Goal: Information Seeking & Learning: Learn about a topic

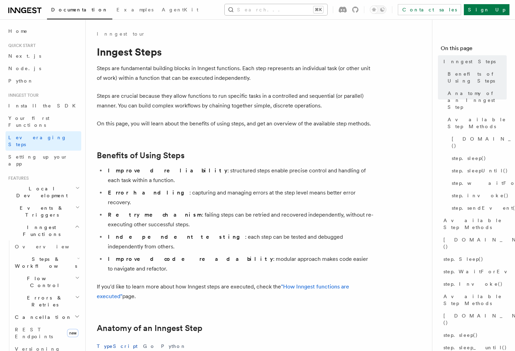
click at [293, 11] on button "Search... ⌘K" at bounding box center [276, 9] width 103 height 11
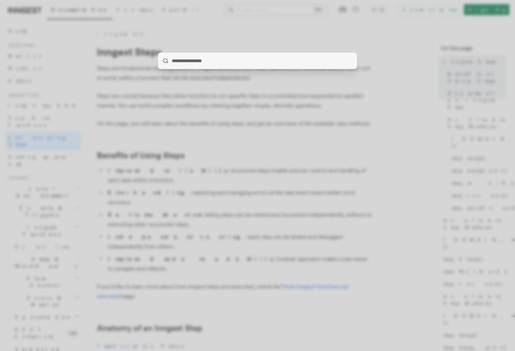
type input "**********"
click at [136, 131] on div at bounding box center [257, 175] width 515 height 351
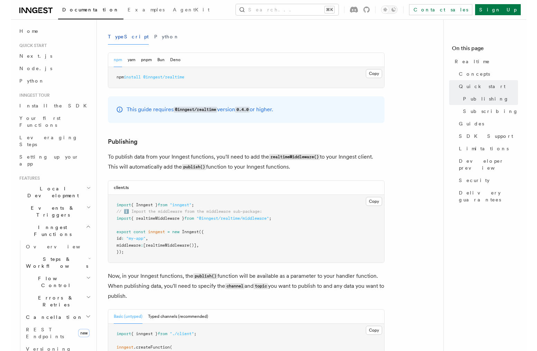
scroll to position [343, 0]
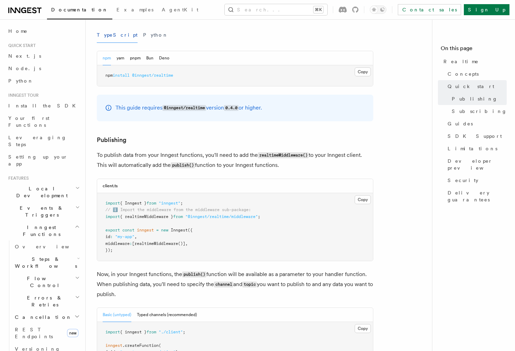
click at [143, 217] on span "{ realtimeMiddleware }" at bounding box center [146, 216] width 53 height 5
copy code "import { realtimeMiddleware } from "@inngest/realtime/middleware" ;"
